Goal: Book appointment/travel/reservation

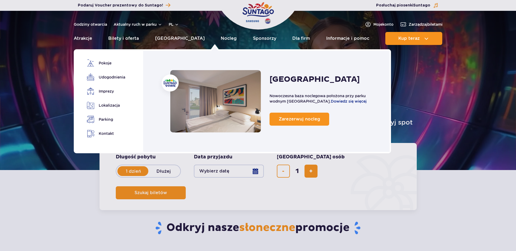
click at [221, 41] on link "Nocleg" at bounding box center [229, 38] width 16 height 13
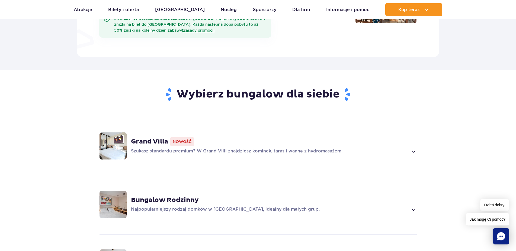
scroll to position [332, 0]
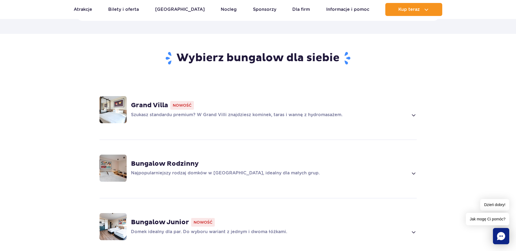
click at [150, 101] on strong "Grand Villa" at bounding box center [149, 105] width 37 height 8
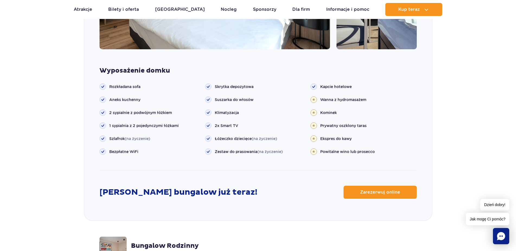
scroll to position [596, 0]
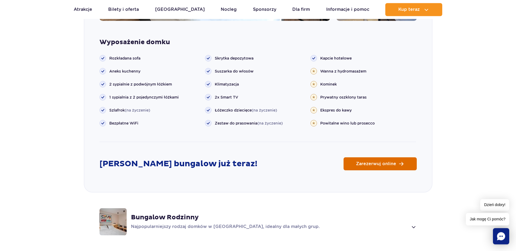
click at [359, 162] on span "Zarezerwuj online" at bounding box center [376, 164] width 40 height 4
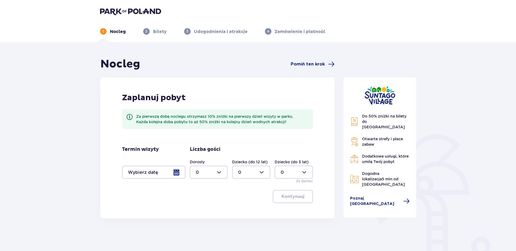
click at [167, 174] on div at bounding box center [153, 172] width 63 height 13
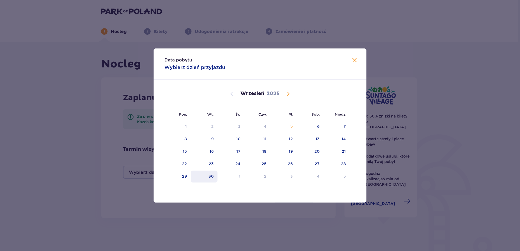
click at [191, 175] on div "30" at bounding box center [204, 177] width 27 height 12
click at [184, 175] on div "29" at bounding box center [184, 176] width 5 height 5
click at [198, 175] on div "30" at bounding box center [204, 177] width 27 height 12
type input "29.09.25 - 30.09.25"
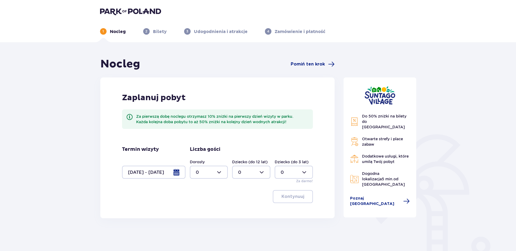
click at [199, 171] on div at bounding box center [209, 172] width 38 height 13
click at [213, 212] on div "2" at bounding box center [209, 212] width 26 height 6
type input "2"
click at [298, 200] on button "Kontynuuj" at bounding box center [293, 196] width 40 height 13
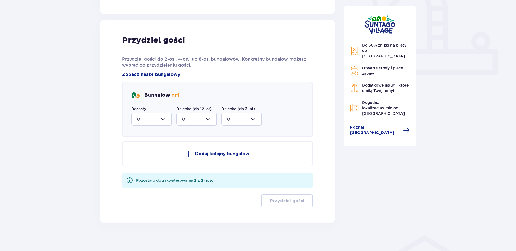
scroll to position [209, 0]
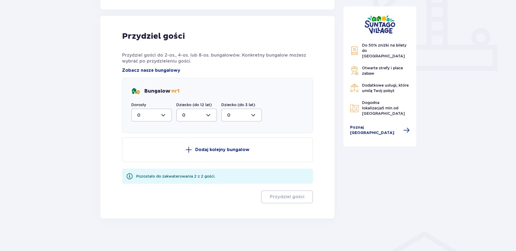
click at [158, 117] on div at bounding box center [151, 115] width 41 height 13
click at [157, 153] on div "2" at bounding box center [151, 154] width 29 height 6
type input "2"
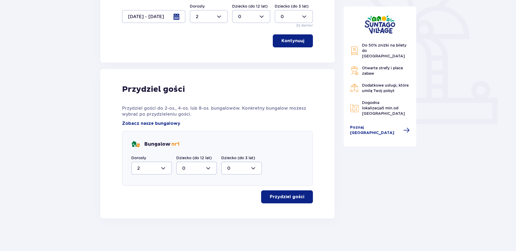
click at [296, 197] on p "Przydziel gości" at bounding box center [287, 197] width 34 height 6
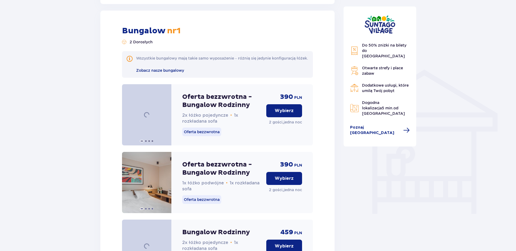
scroll to position [374, 0]
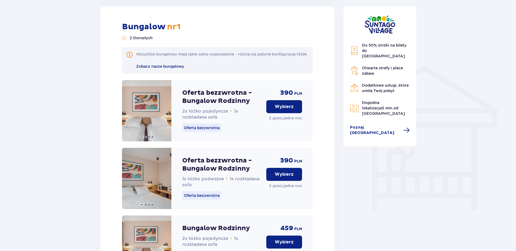
click at [282, 110] on p "Wybierz" at bounding box center [283, 107] width 19 height 6
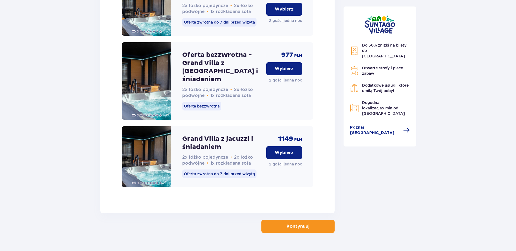
scroll to position [1095, 0]
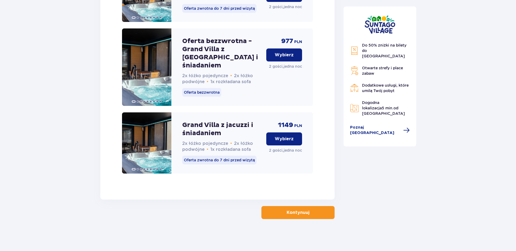
click at [294, 209] on button "Kontynuuj" at bounding box center [297, 212] width 73 height 13
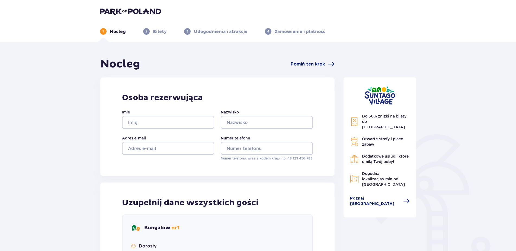
click at [152, 115] on div "Imię" at bounding box center [168, 119] width 92 height 20
click at [153, 125] on input "Imię" at bounding box center [168, 122] width 92 height 13
type input "gfgg"
click at [242, 122] on input "Nazwisko" at bounding box center [267, 122] width 92 height 13
type input "gfgf"
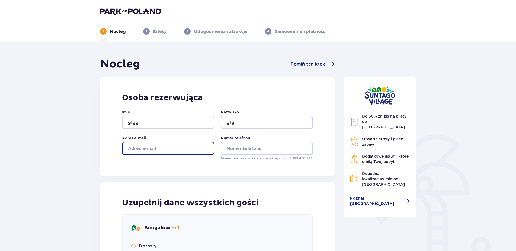
click at [163, 151] on input "Adres e-mail" at bounding box center [168, 148] width 92 height 13
type input "gffg@gmail.com"
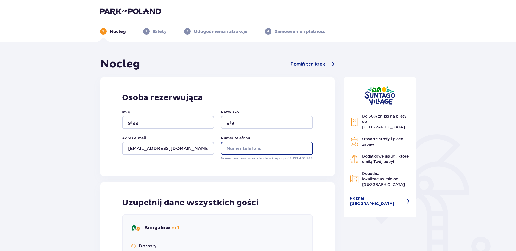
click at [241, 149] on input "Numer telefonu" at bounding box center [267, 148] width 92 height 13
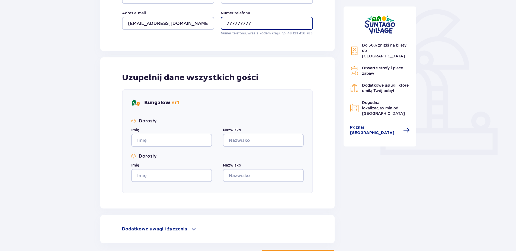
scroll to position [138, 0]
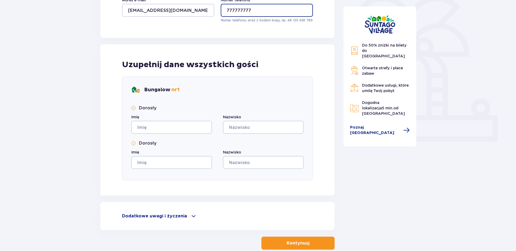
type input "777777777"
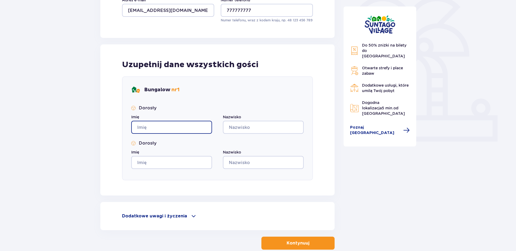
click at [194, 133] on input "Imię" at bounding box center [171, 127] width 81 height 13
type input "rggg"
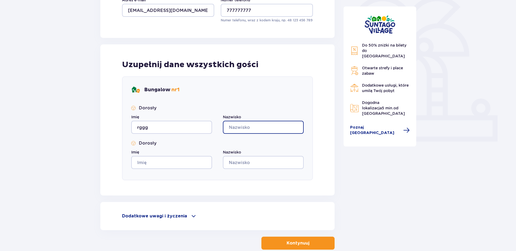
click at [236, 124] on input "Nazwisko" at bounding box center [263, 127] width 81 height 13
type input "rgregrr"
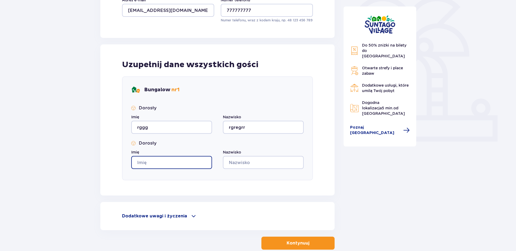
click at [189, 164] on input "Imię" at bounding box center [171, 162] width 81 height 13
type input "ergreg"
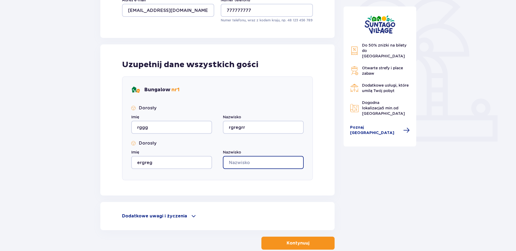
click at [275, 161] on input "Nazwisko" at bounding box center [263, 162] width 81 height 13
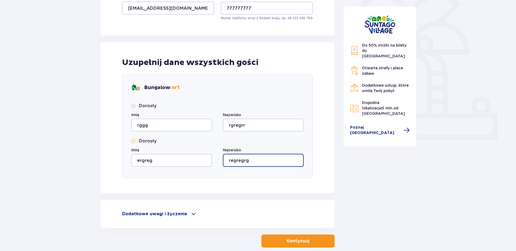
scroll to position [169, 0]
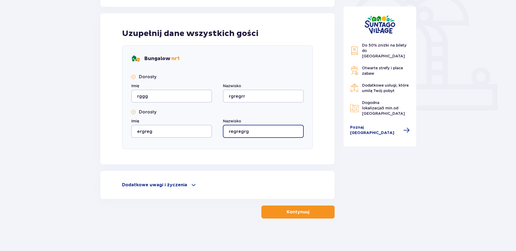
type input "regregrg"
click at [293, 213] on p "Kontynuuj" at bounding box center [297, 212] width 23 height 6
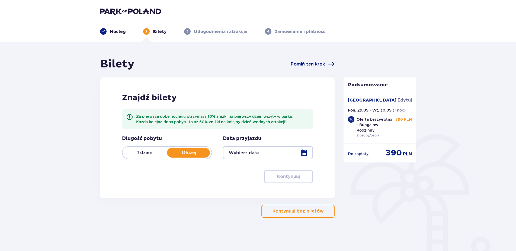
click at [264, 151] on div at bounding box center [268, 152] width 90 height 13
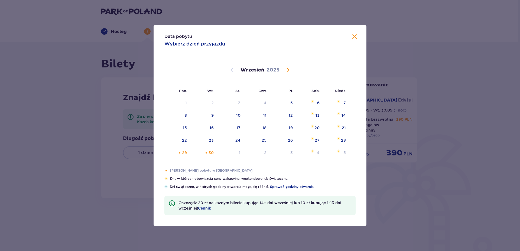
click at [416, 194] on div "Data pobytu Wybierz dzień przyjazdu Pon. Wt. Śr. Czw. Pt. Sob. Niedz. Sierpień …" at bounding box center [260, 125] width 520 height 251
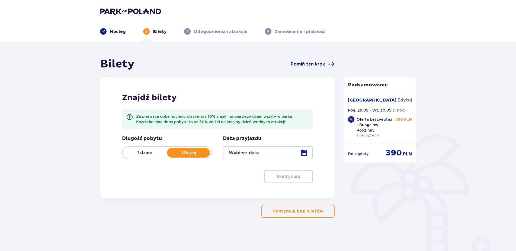
click at [318, 213] on button "Kontynuuj bez biletów" at bounding box center [297, 211] width 73 height 13
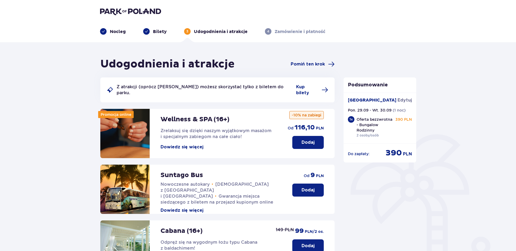
click at [487, 87] on div "Udogodnienia i atrakcje Pomiń ten krok Z atrakcji (oprócz Suntago Busa) możesz …" at bounding box center [258, 220] width 516 height 357
click at [108, 32] on div "Nocleg" at bounding box center [113, 31] width 26 height 7
click at [117, 30] on p "Nocleg" at bounding box center [118, 32] width 16 height 6
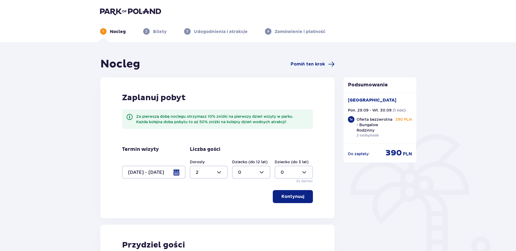
click at [215, 172] on div at bounding box center [209, 172] width 38 height 13
click at [209, 198] on div "1" at bounding box center [209, 200] width 26 height 6
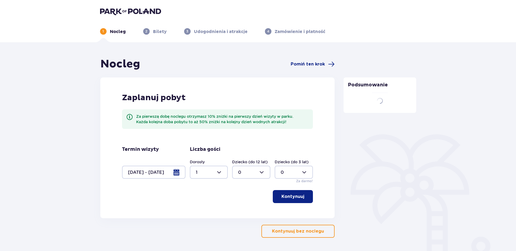
type input "1"
click at [217, 170] on div at bounding box center [209, 172] width 38 height 13
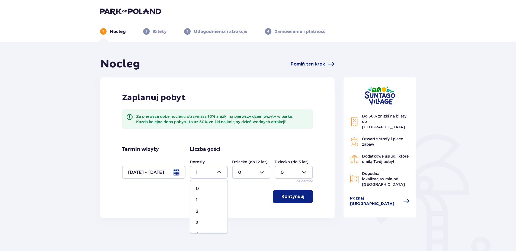
click at [240, 173] on div at bounding box center [251, 172] width 38 height 13
click at [249, 201] on div "1" at bounding box center [251, 200] width 26 height 6
type input "1"
click at [299, 198] on p "Kontynuuj" at bounding box center [292, 197] width 23 height 6
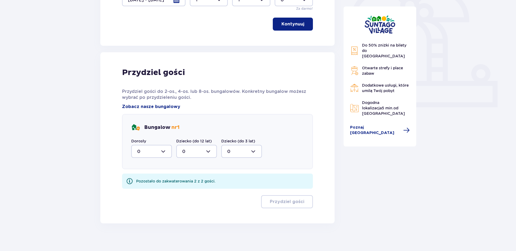
scroll to position [177, 0]
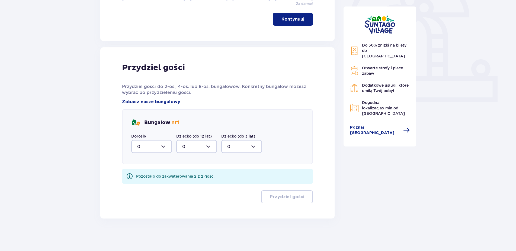
click at [140, 148] on div at bounding box center [151, 146] width 41 height 13
click at [152, 176] on div "1" at bounding box center [151, 175] width 29 height 6
type input "1"
click at [188, 143] on div at bounding box center [196, 146] width 41 height 13
click at [206, 176] on div "1" at bounding box center [196, 175] width 29 height 6
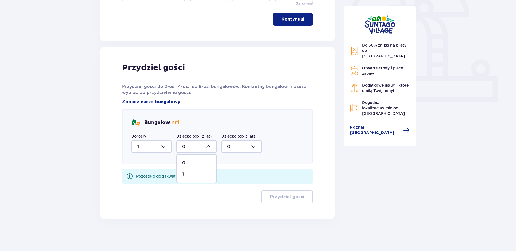
type input "1"
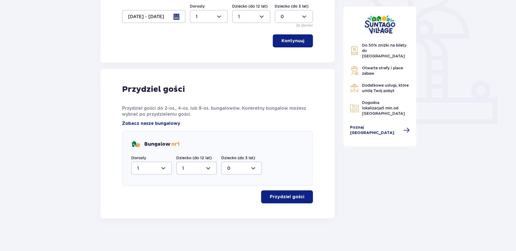
scroll to position [156, 0]
click at [276, 199] on p "Przydziel gości" at bounding box center [287, 197] width 34 height 6
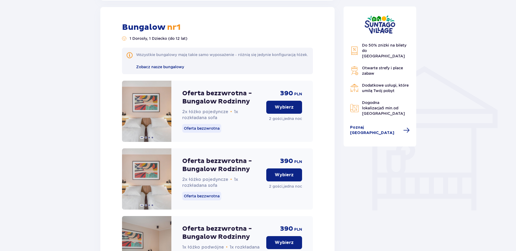
scroll to position [374, 0]
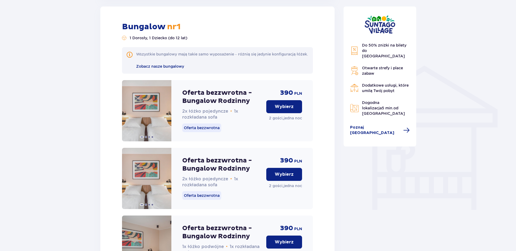
click at [289, 110] on p "Wybierz" at bounding box center [283, 107] width 19 height 6
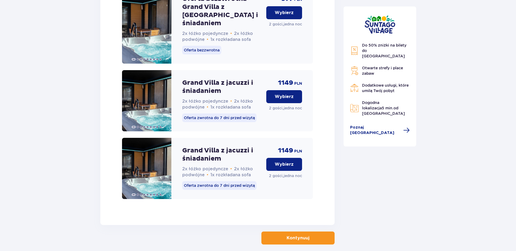
scroll to position [1910, 0]
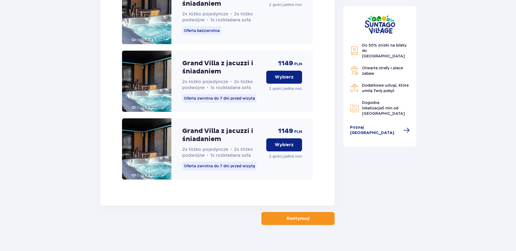
click at [293, 216] on p "Kontynuuj" at bounding box center [297, 219] width 23 height 6
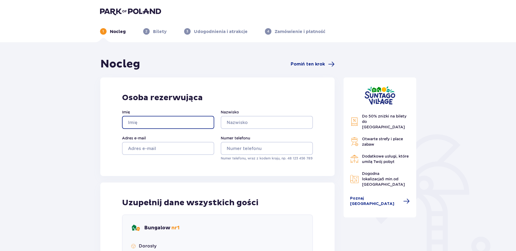
click at [155, 122] on input "Imię" at bounding box center [168, 122] width 92 height 13
click at [155, 122] on input "f" at bounding box center [168, 122] width 92 height 13
type input "fregfre"
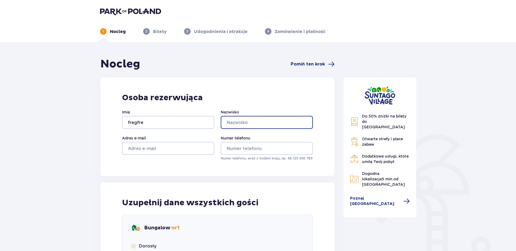
click at [242, 124] on input "Nazwisko" at bounding box center [267, 122] width 92 height 13
type input "regrgrg"
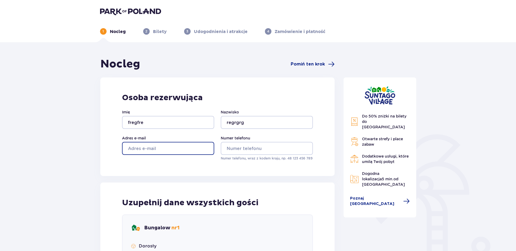
click at [172, 151] on input "Adres e-mail" at bounding box center [168, 148] width 92 height 13
type input "regrg@gmail.com"
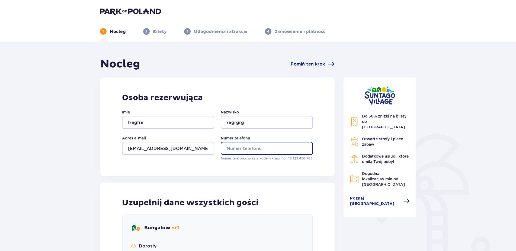
click at [265, 146] on input "Numer telefonu" at bounding box center [267, 148] width 92 height 13
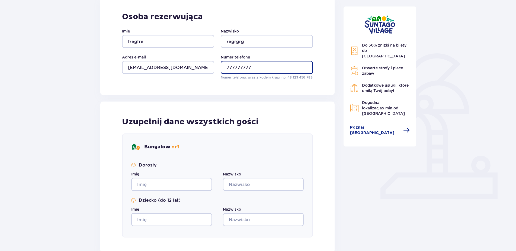
scroll to position [111, 0]
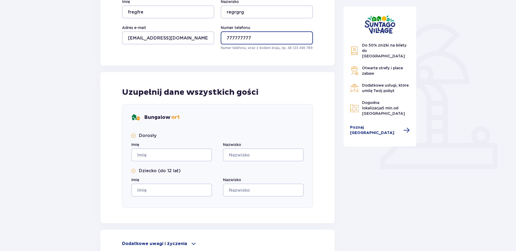
type input "777777777"
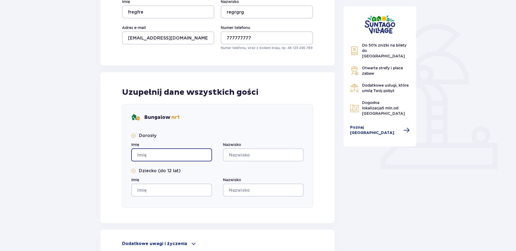
click at [149, 153] on input "Imię" at bounding box center [171, 154] width 81 height 13
type input "ffggf"
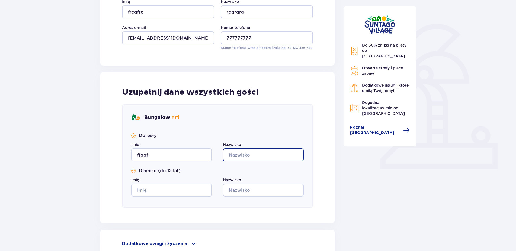
click at [248, 157] on input "Nazwisko" at bounding box center [263, 154] width 81 height 13
type input "fgfgfgd"
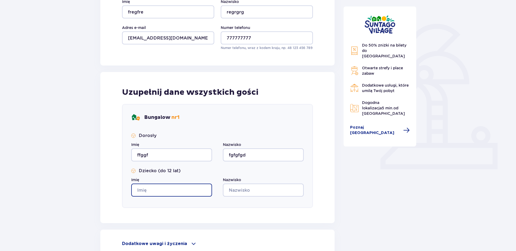
click at [178, 189] on input "Imię" at bounding box center [171, 190] width 81 height 13
type input "dfgfgfg"
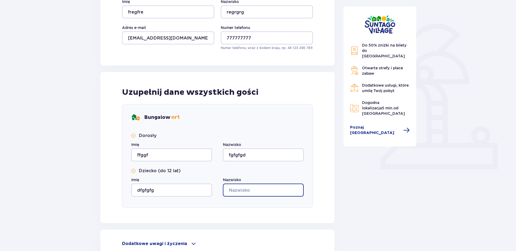
click at [256, 188] on input "Nazwisko" at bounding box center [263, 190] width 81 height 13
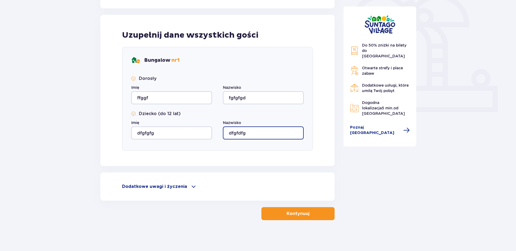
scroll to position [169, 0]
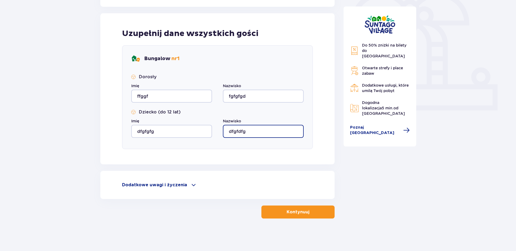
type input "dfgfdfg"
click at [297, 209] on button "Kontynuuj" at bounding box center [297, 212] width 73 height 13
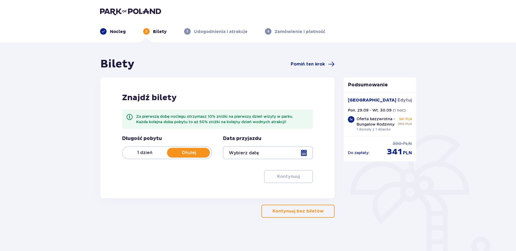
click at [308, 211] on p "Kontynuuj bez biletów" at bounding box center [297, 211] width 51 height 6
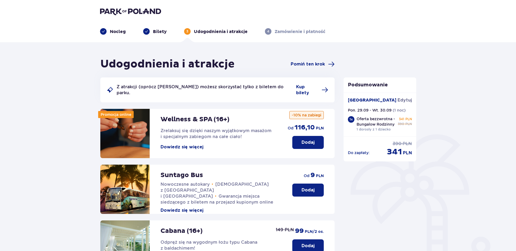
click at [375, 125] on p "Oferta bezzwrotna - Bungalow Rodzinny" at bounding box center [375, 121] width 39 height 11
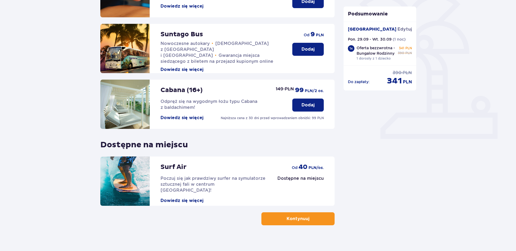
scroll to position [142, 0]
